Goal: Task Accomplishment & Management: Manage account settings

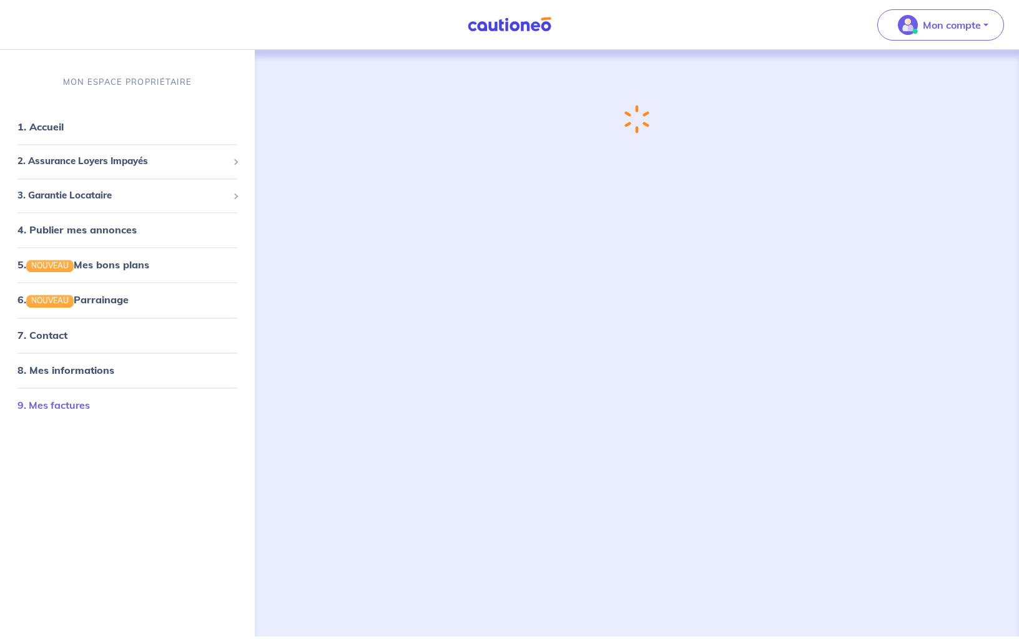
click at [77, 407] on link "9. Mes factures" at bounding box center [53, 405] width 72 height 12
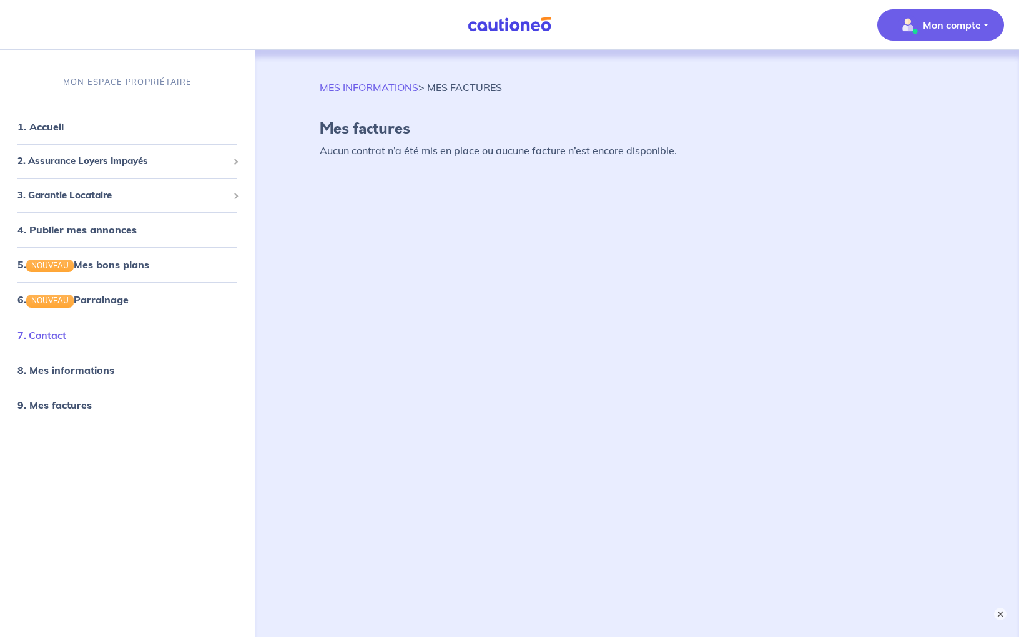
scroll to position [1, 1]
click at [66, 337] on link "7. Contact" at bounding box center [41, 334] width 49 height 12
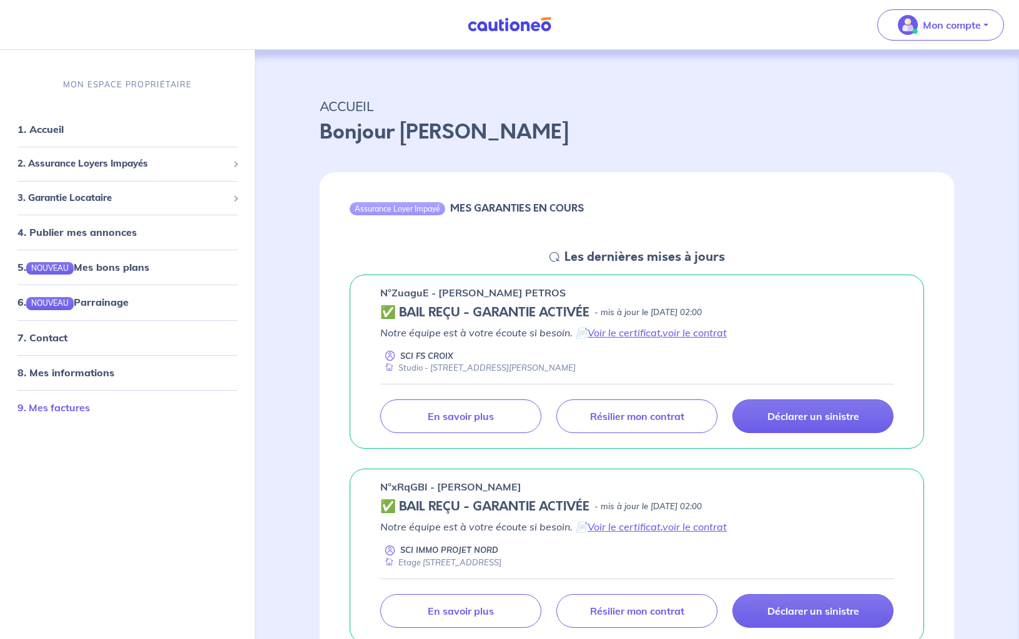
click at [70, 403] on link "9. Mes factures" at bounding box center [53, 407] width 72 height 12
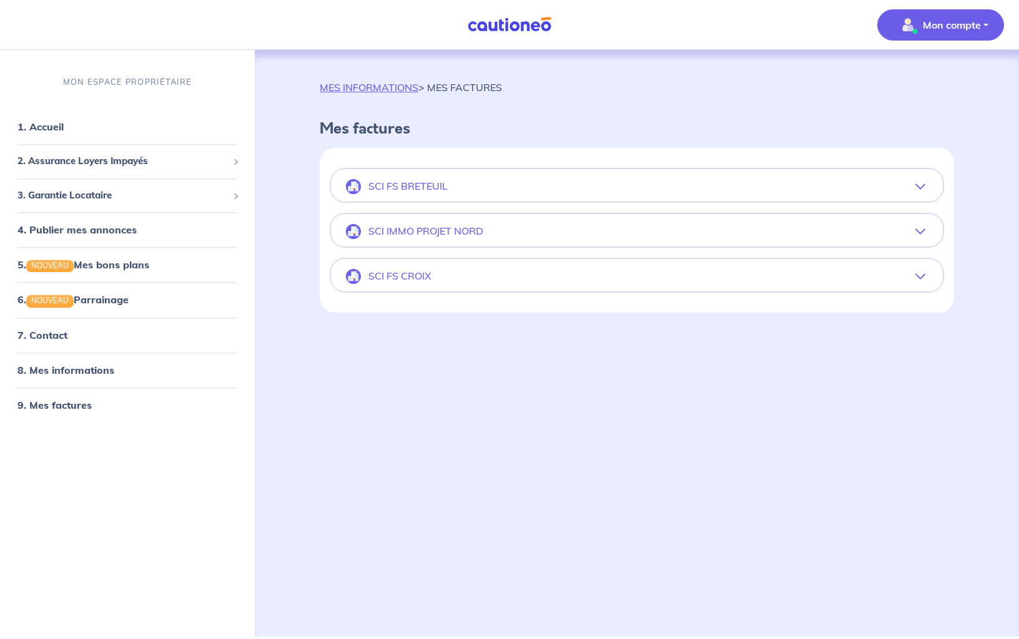
click at [927, 185] on button "SCI FS BRETEUIL" at bounding box center [637, 187] width 612 height 30
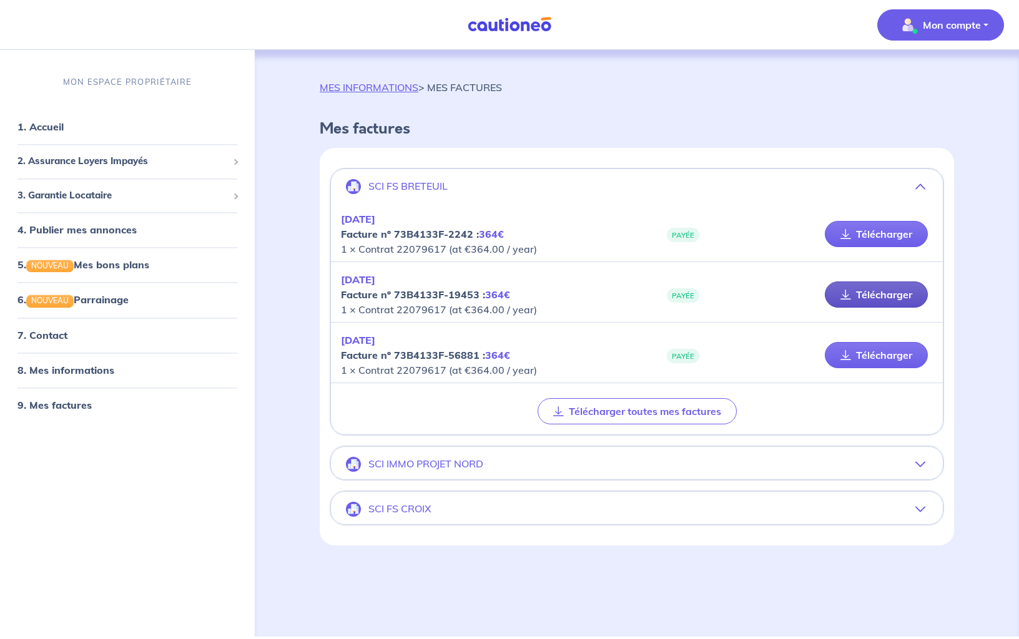
click at [869, 292] on link "Télécharger" at bounding box center [876, 295] width 103 height 26
click at [60, 337] on link "7. Contact" at bounding box center [41, 335] width 49 height 12
click at [988, 26] on button "Mon compte" at bounding box center [940, 24] width 127 height 31
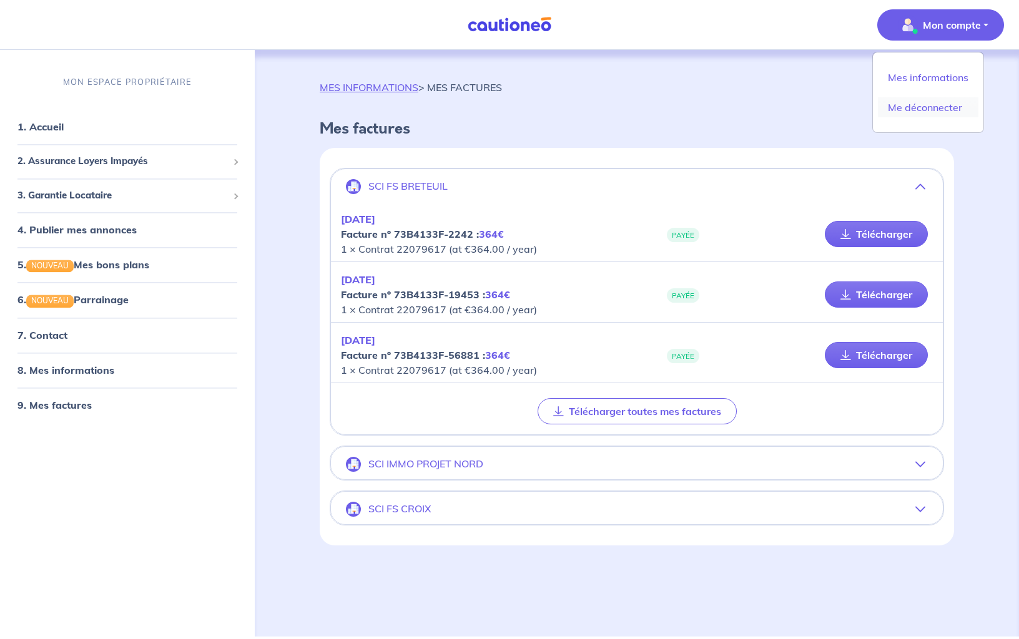
click at [957, 104] on link "Me déconnecter" at bounding box center [928, 107] width 101 height 20
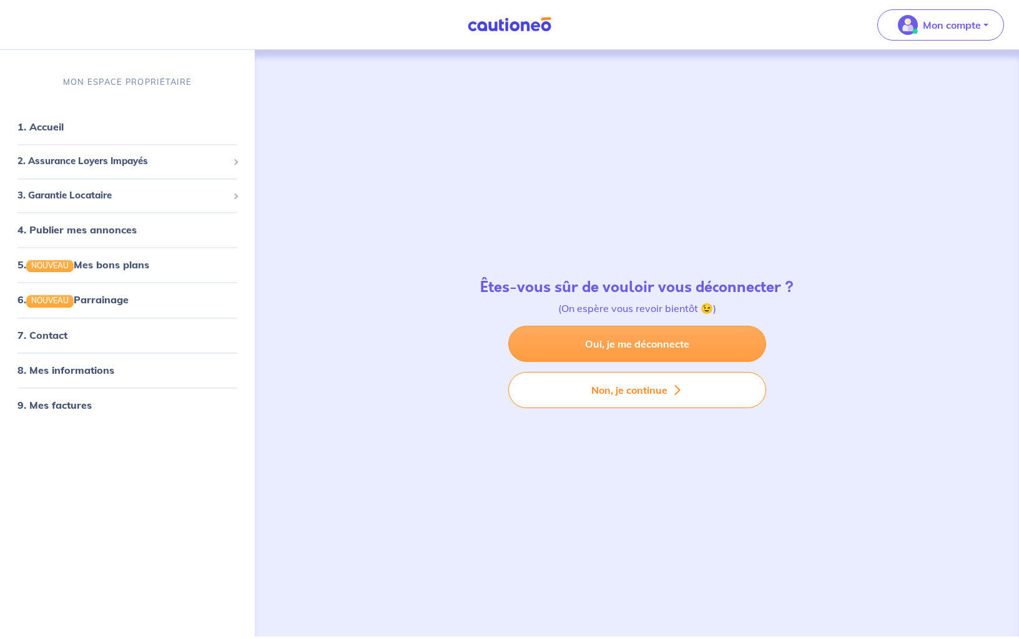
click at [622, 343] on link "Oui, je me déconnecte" at bounding box center [637, 344] width 258 height 36
